Goal: Information Seeking & Learning: Learn about a topic

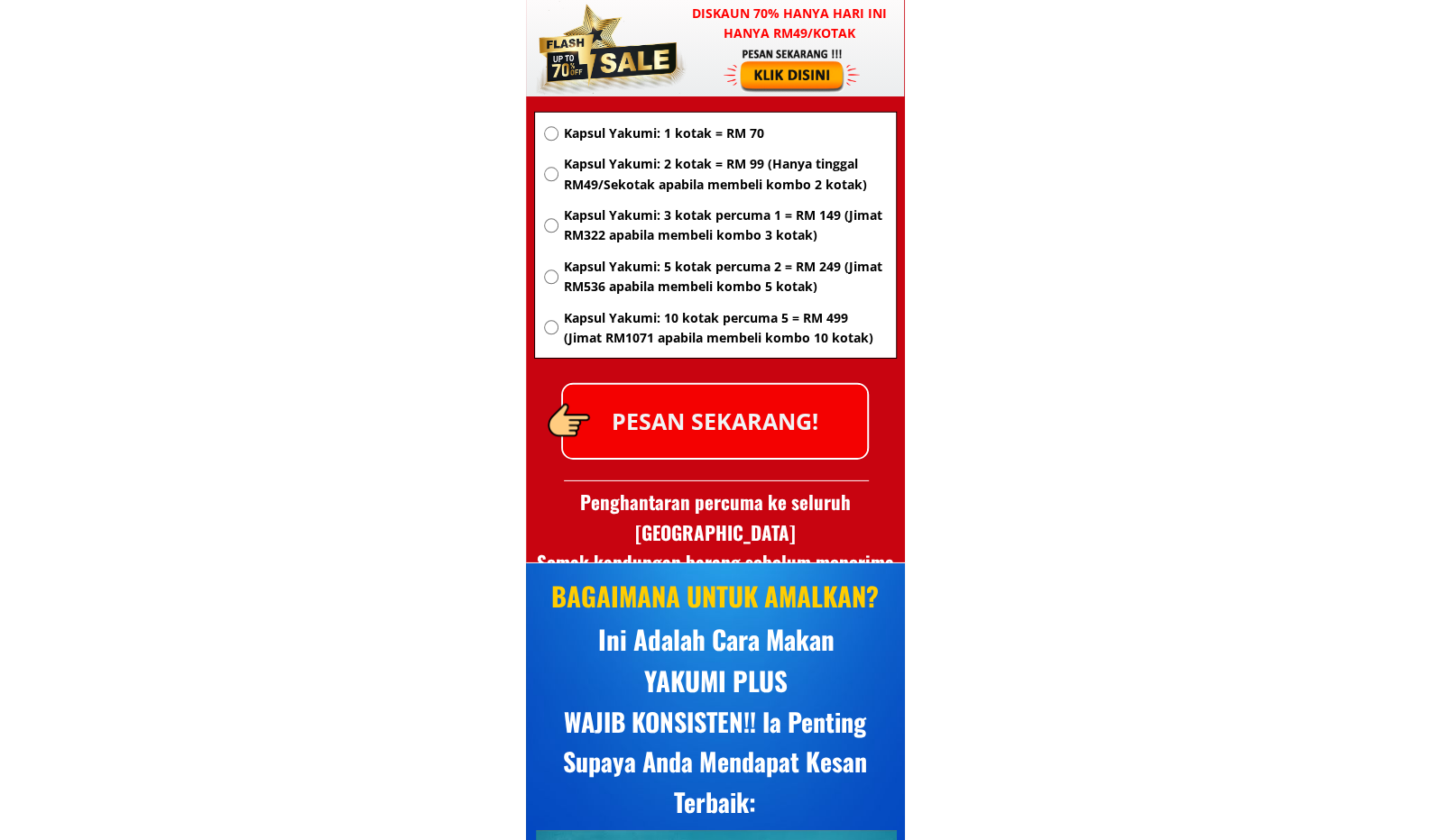
scroll to position [11720, 0]
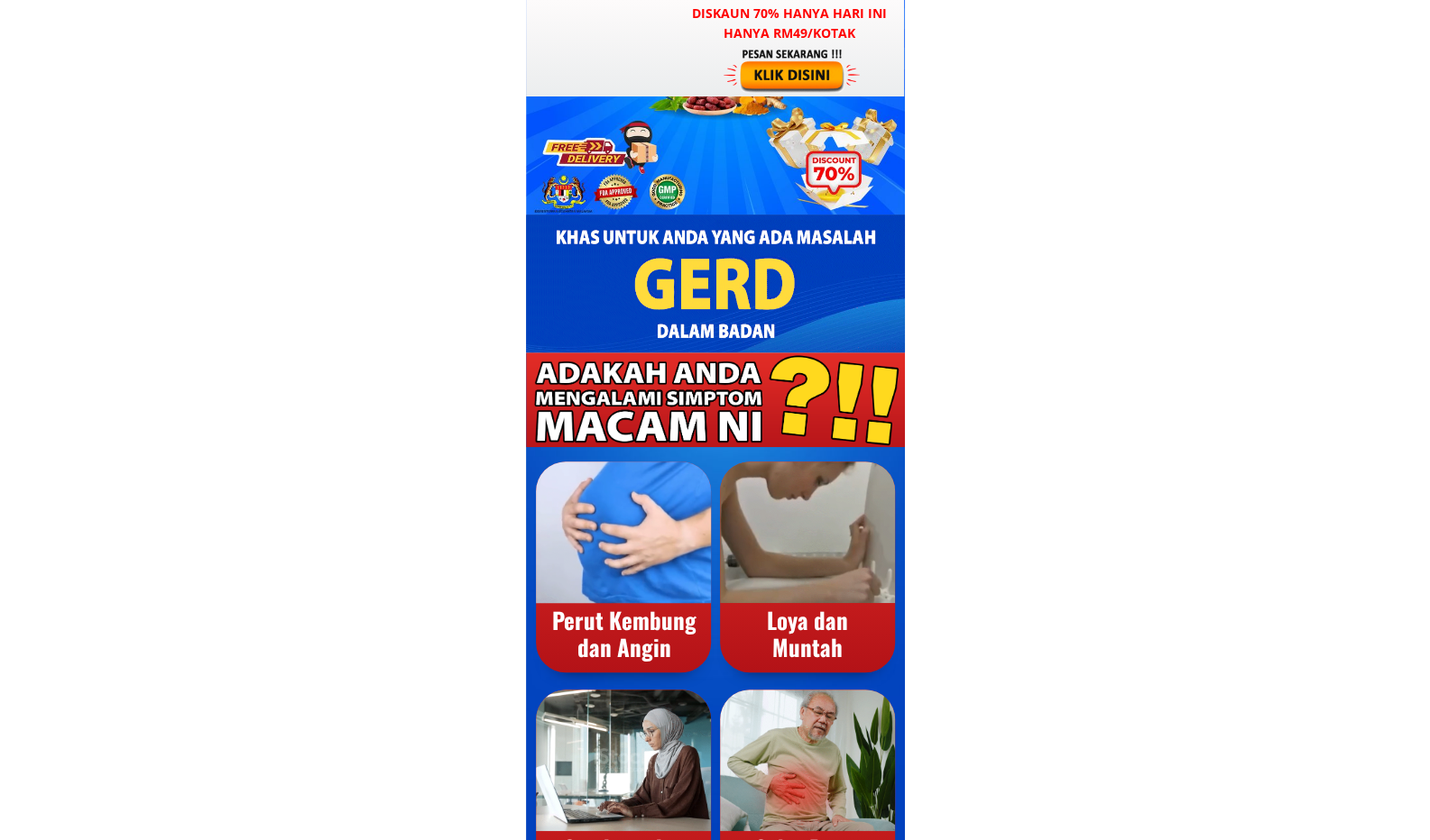
scroll to position [451, 0]
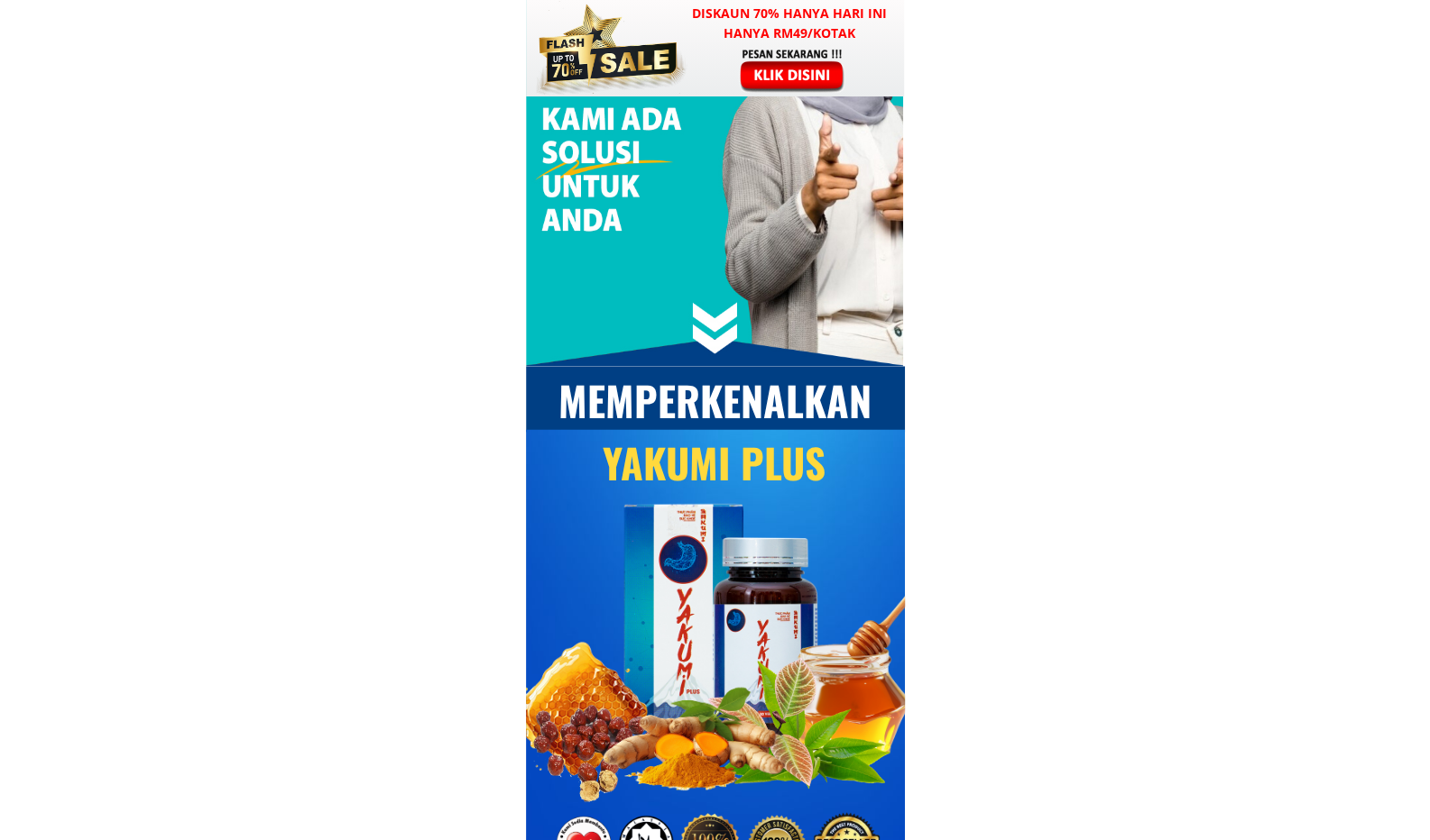
scroll to position [6040, 0]
